Goal: Register for event/course

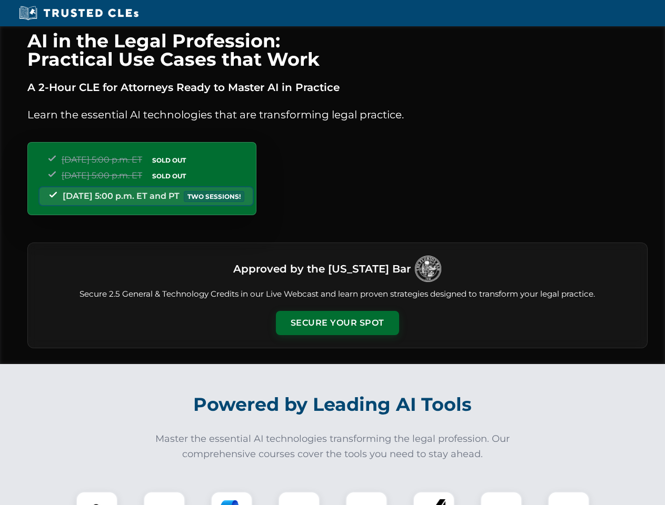
click at [337, 323] on button "Secure Your Spot" at bounding box center [337, 323] width 123 height 24
click at [97, 498] on img at bounding box center [97, 512] width 31 height 31
click at [164, 498] on div at bounding box center [164, 513] width 42 height 42
click at [232, 498] on div at bounding box center [232, 513] width 42 height 42
click at [299, 498] on img at bounding box center [298, 512] width 29 height 29
